Goal: Information Seeking & Learning: Learn about a topic

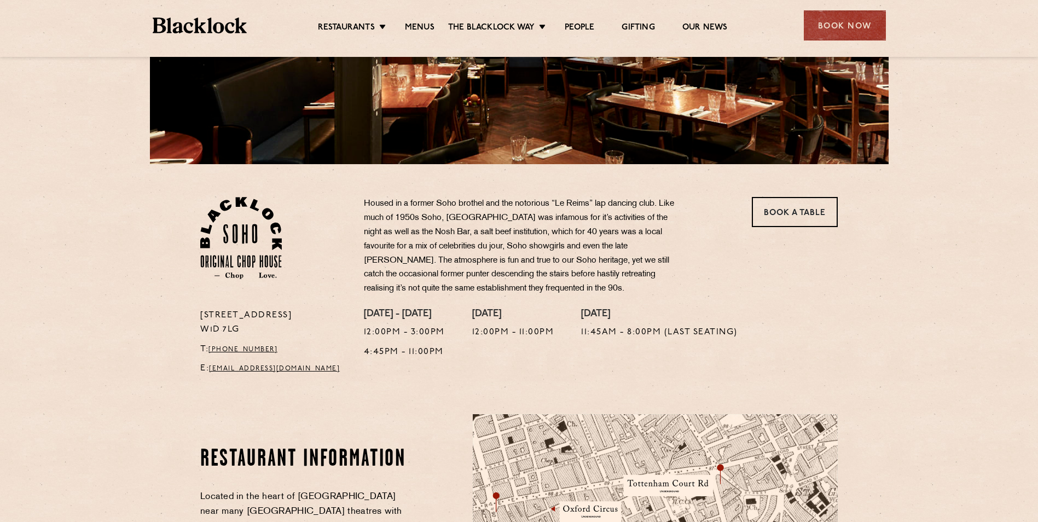
scroll to position [92, 0]
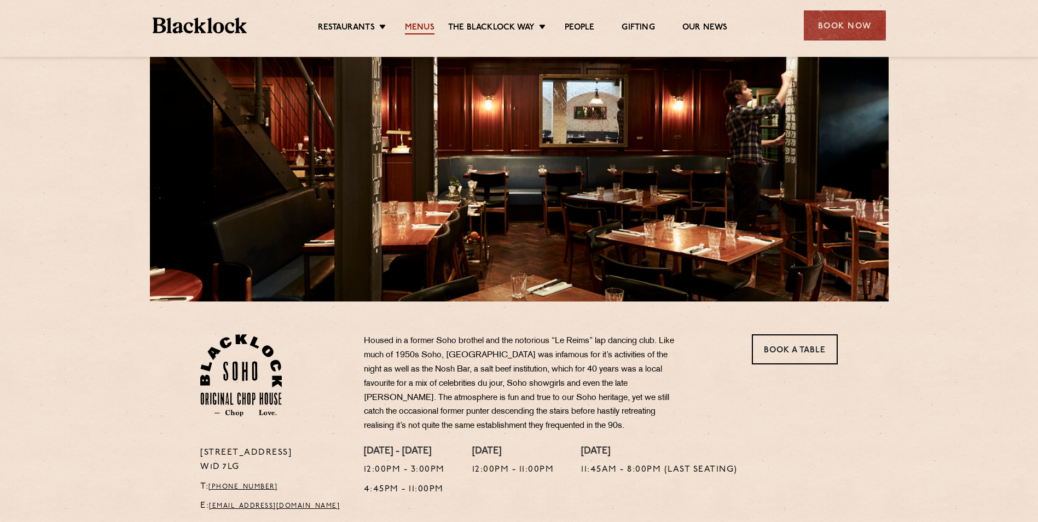
click at [421, 24] on link "Menus" at bounding box center [420, 28] width 30 height 12
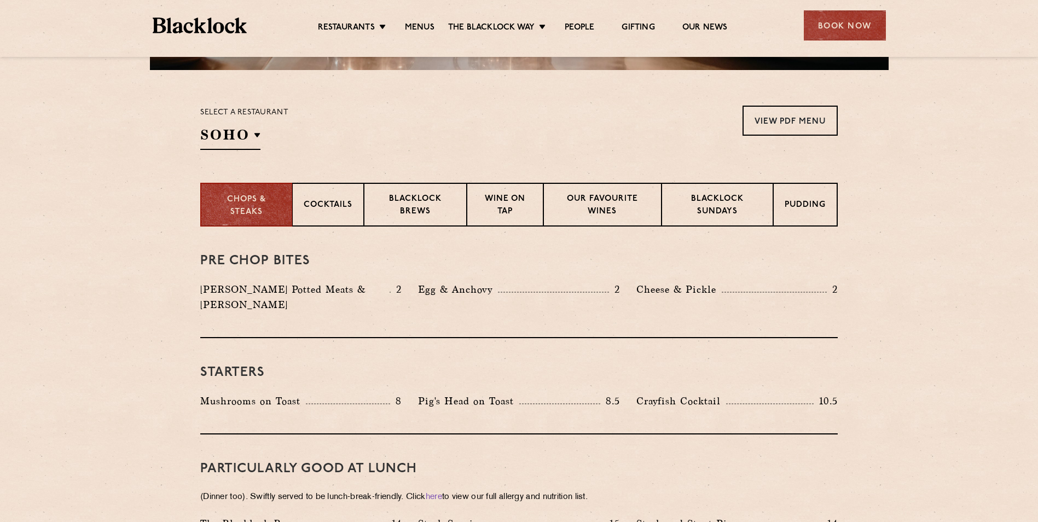
scroll to position [328, 0]
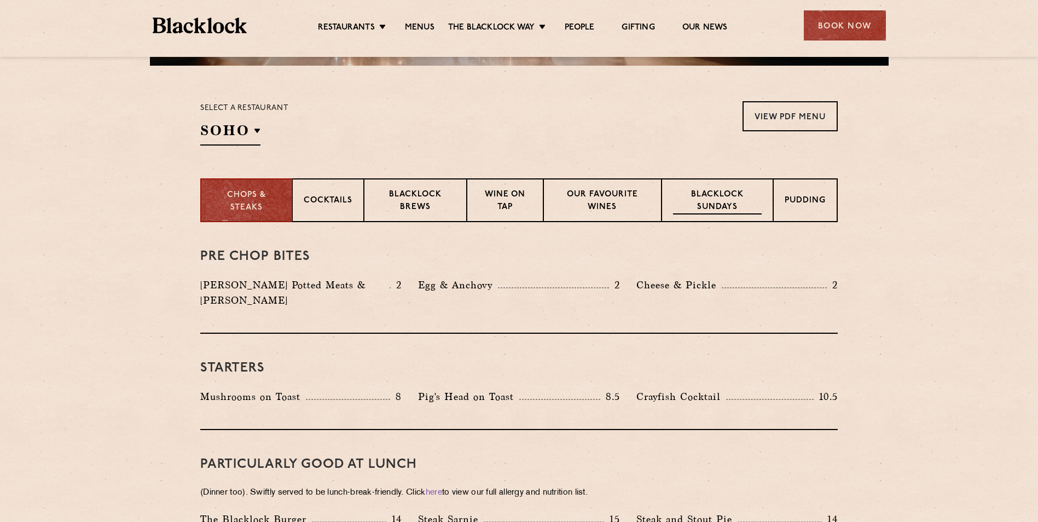
click at [719, 190] on p "Blacklock Sundays" at bounding box center [717, 202] width 89 height 26
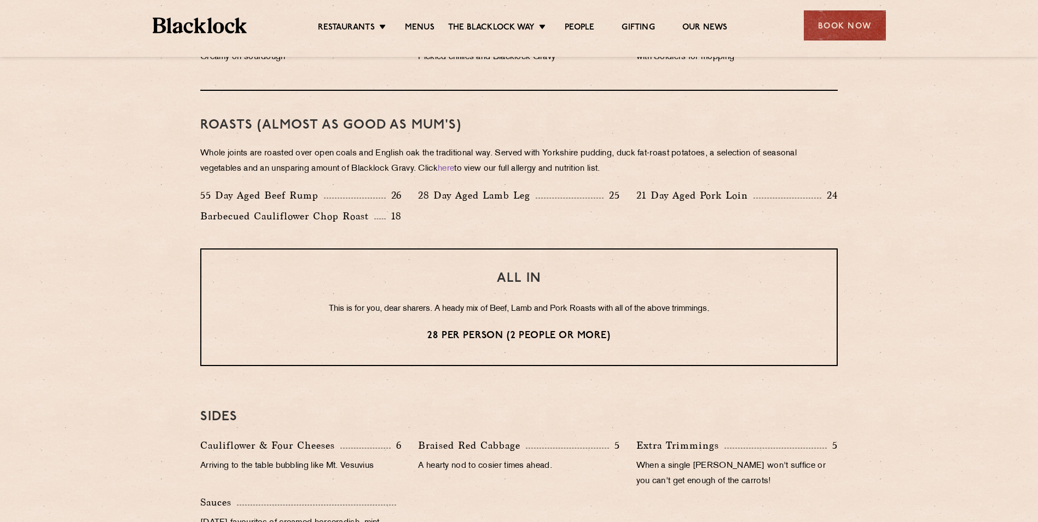
scroll to position [766, 0]
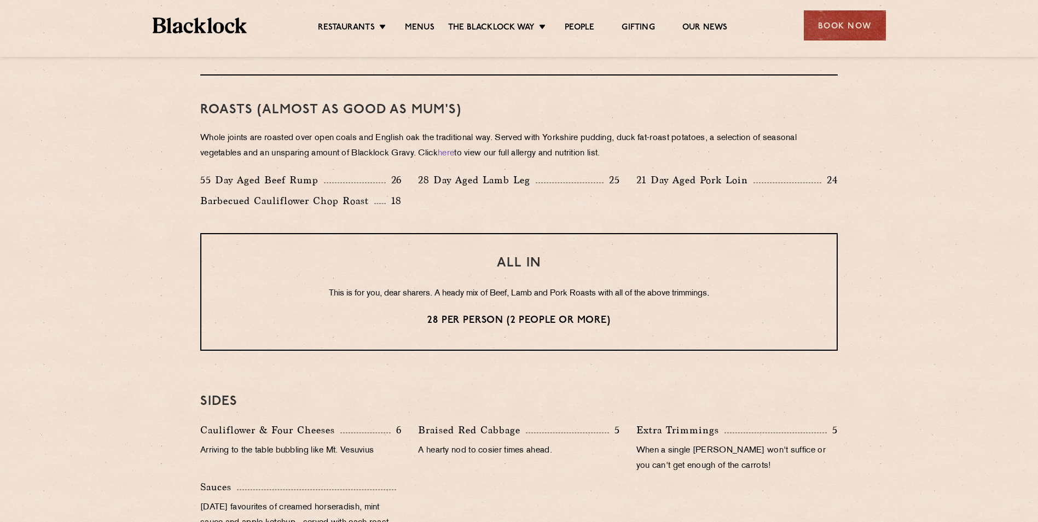
click at [345, 165] on div "Roasts (Almost as good as Mum's) Whole joints are roasted over open coals and E…" at bounding box center [518, 154] width 637 height 158
click at [264, 185] on p "55 Day Aged Beef Rump" at bounding box center [262, 179] width 124 height 15
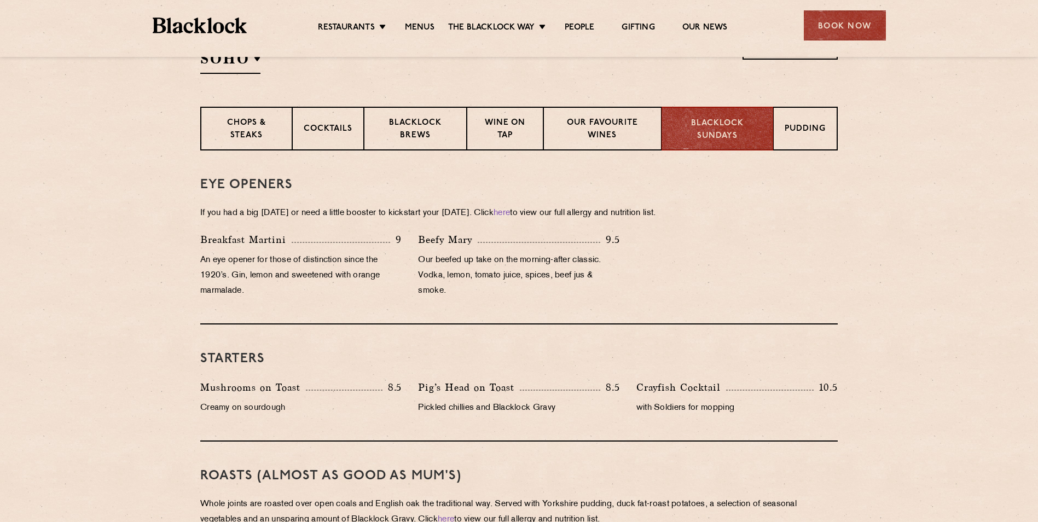
scroll to position [219, 0]
